Goal: Unclear: Unclear

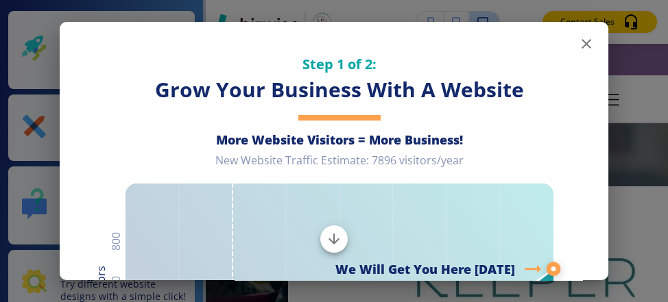
click at [594, 47] on button "button" at bounding box center [586, 43] width 27 height 27
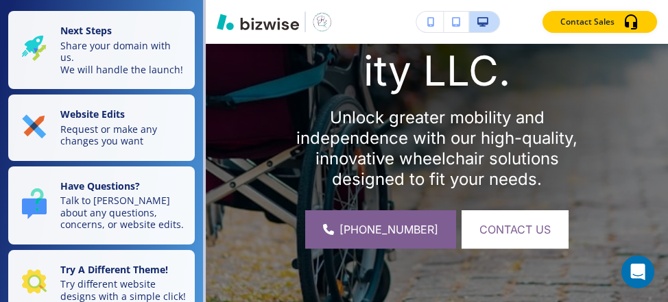
scroll to position [402, 0]
